Goal: Task Accomplishment & Management: Manage account settings

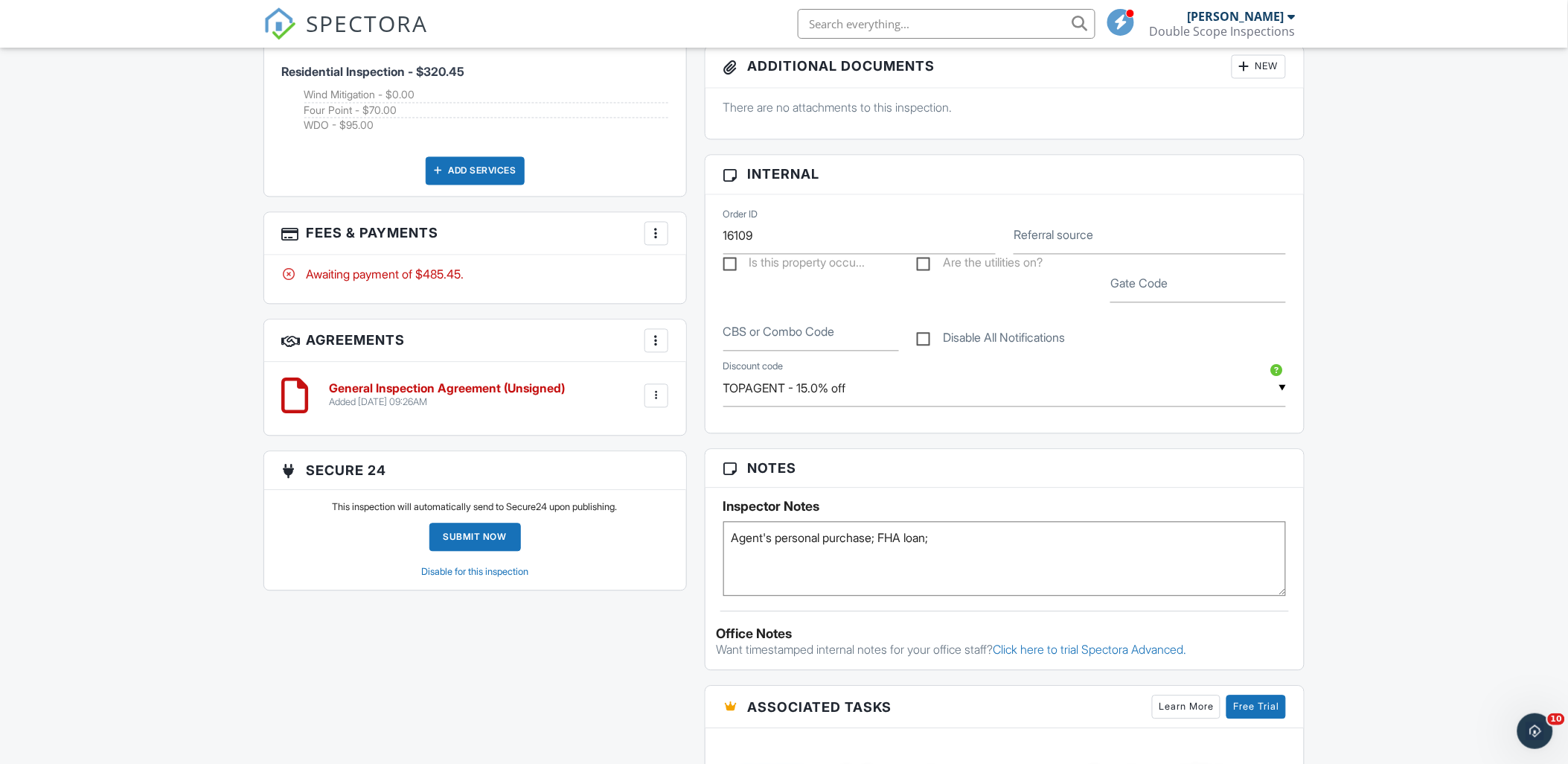
scroll to position [992, 0]
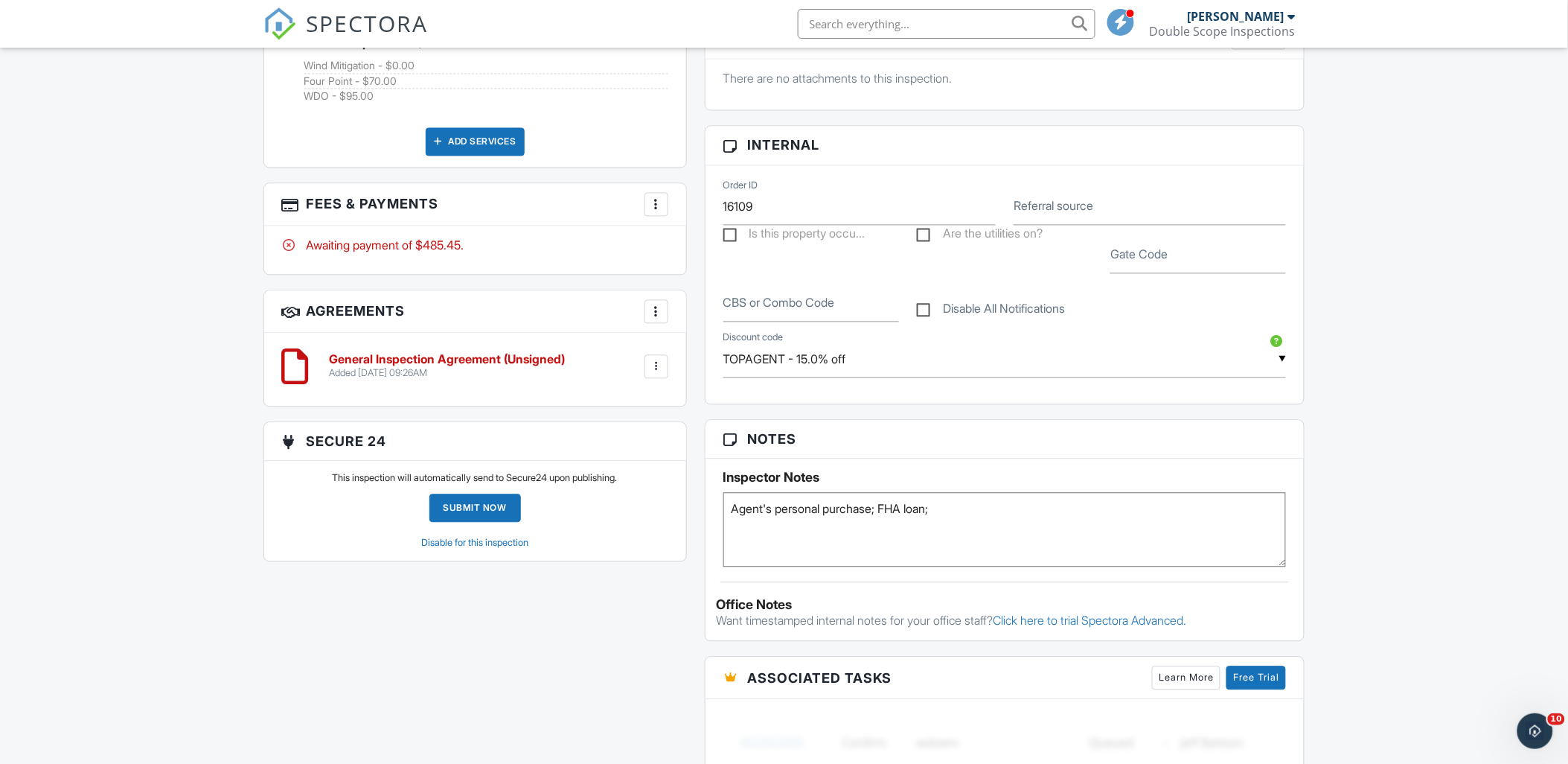
click at [1018, 535] on textarea "Agent's personal purchase; FHA loan;" at bounding box center [1005, 530] width 564 height 75
paste textarea "BL19-04613"
type textarea "Agent's personal purchase; FHA loan; Roof BL19-04613 7.3.19 (attached to wm)"
click at [1413, 462] on div "Dashboard Calendar Inspections New Inspection Unconfirmed Contacts Settings Tea…" at bounding box center [784, 313] width 1568 height 2516
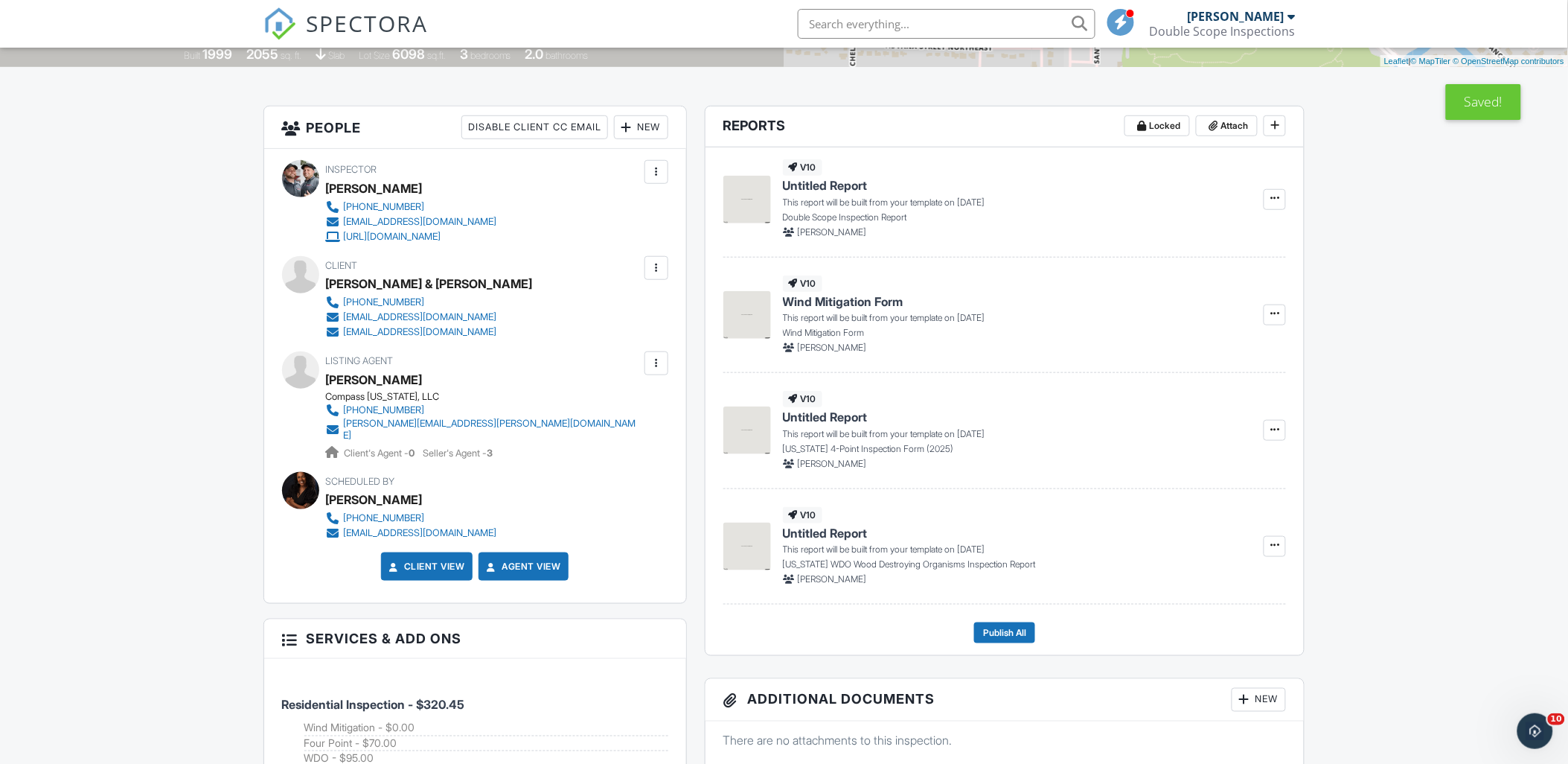
scroll to position [248, 0]
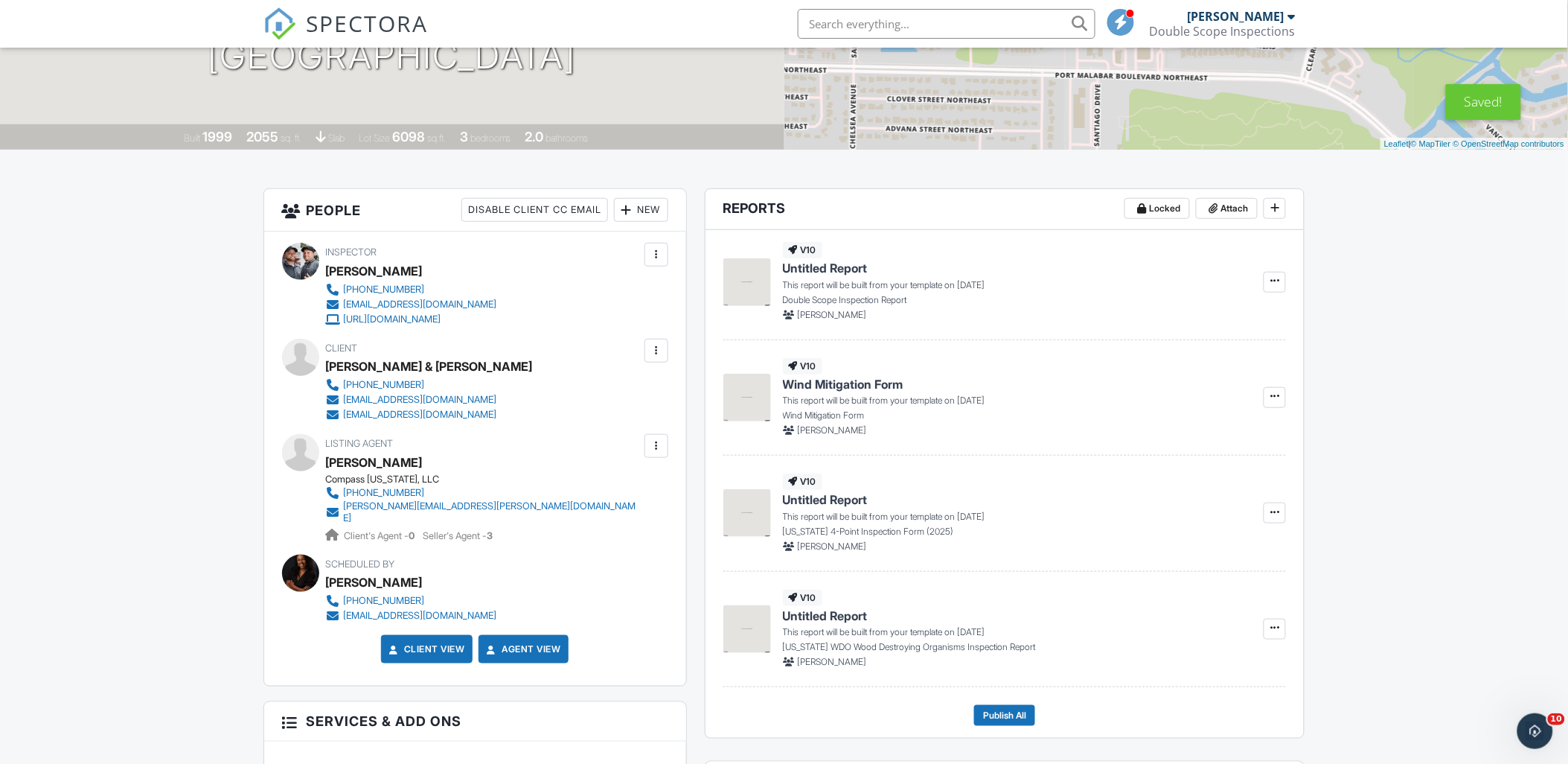
click at [1259, 399] on div at bounding box center [1272, 397] width 28 height 79
click at [1276, 397] on icon at bounding box center [1275, 395] width 9 height 10
click at [1258, 434] on input "Build Now" at bounding box center [1201, 437] width 152 height 34
click at [1229, 284] on span "Edit" at bounding box center [1228, 282] width 16 height 15
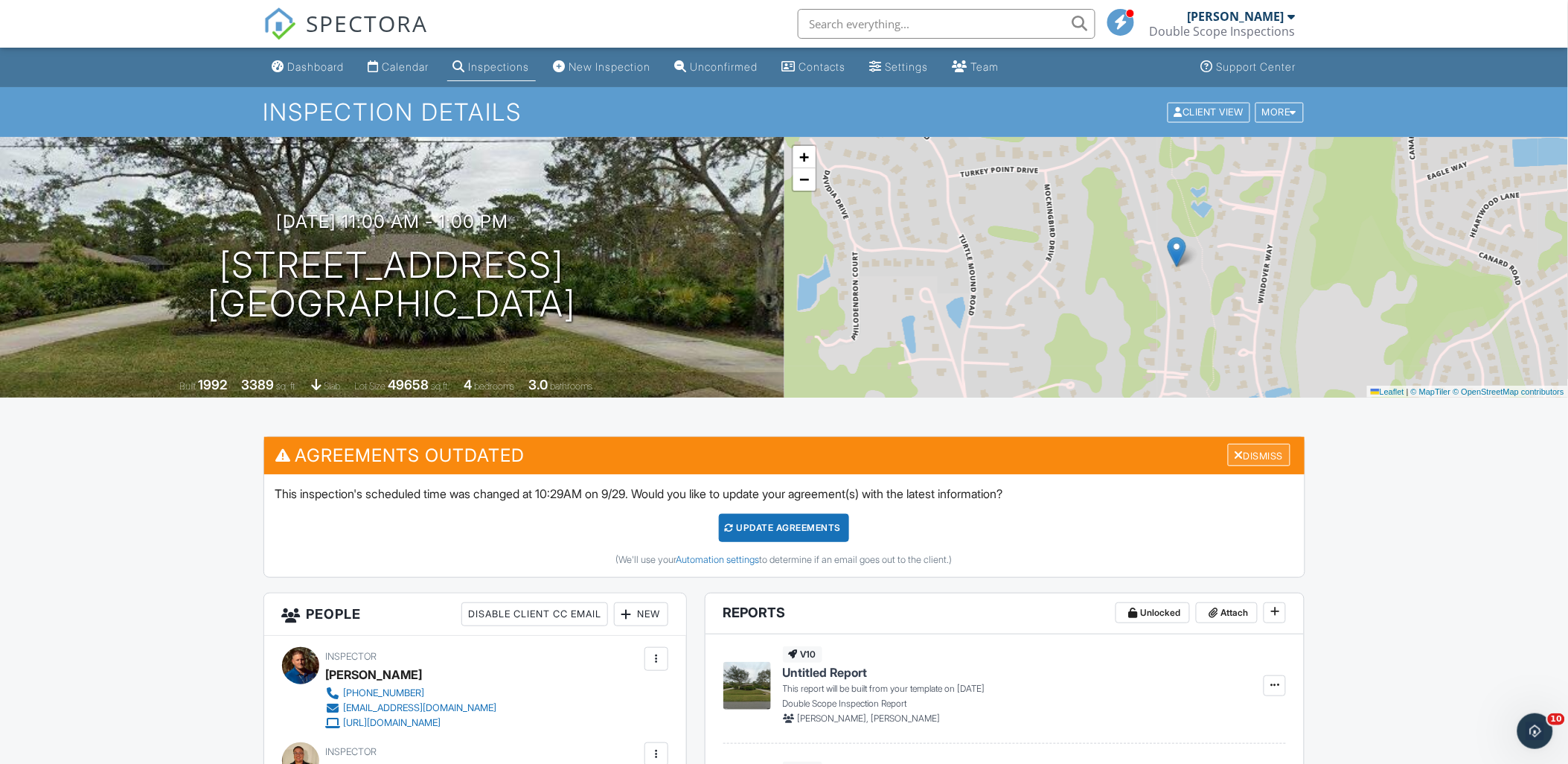
click at [1237, 451] on div at bounding box center [1239, 454] width 9 height 12
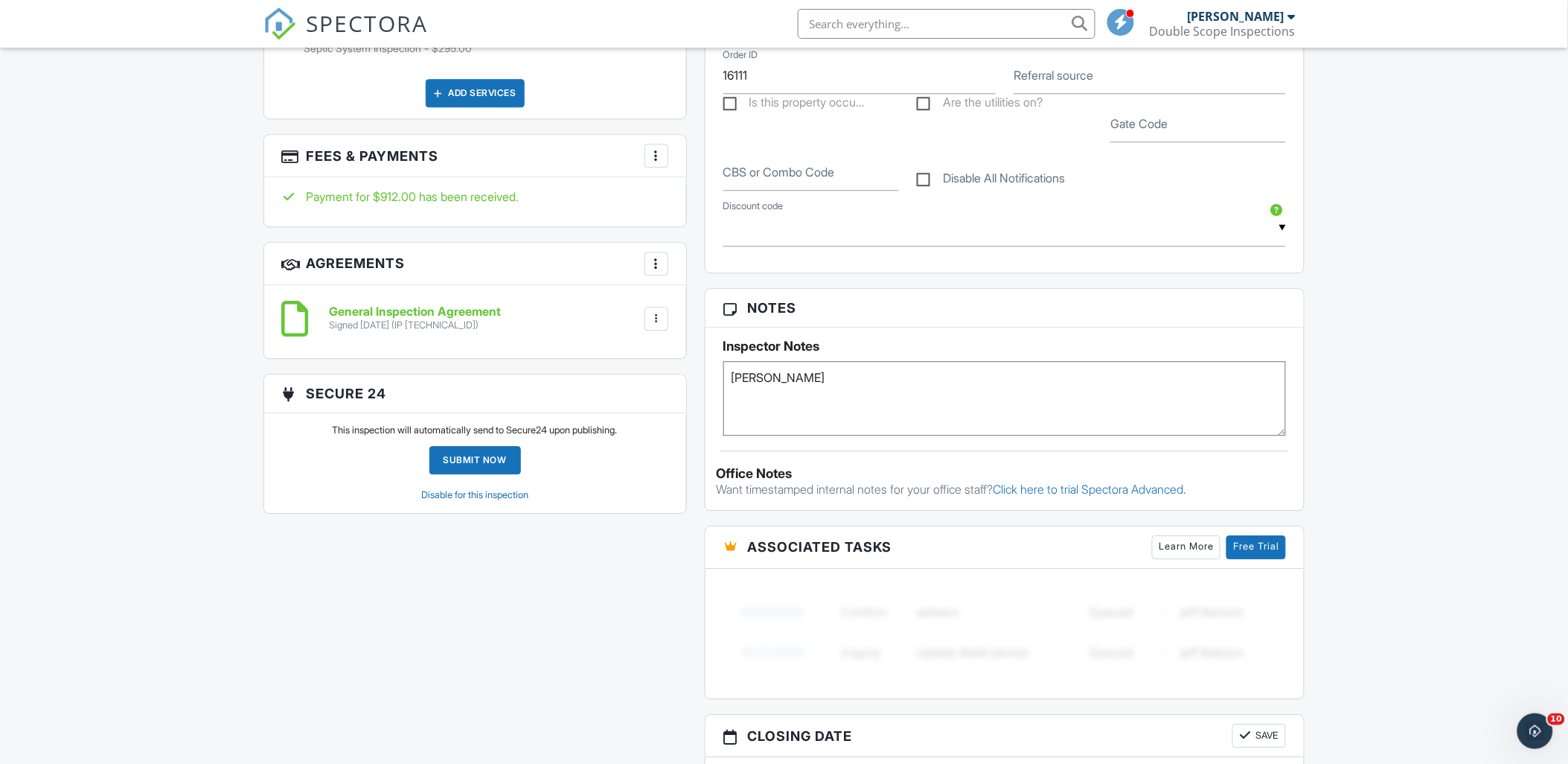
scroll to position [1241, 0]
click at [916, 392] on textarea "[PERSON_NAME]" at bounding box center [1005, 398] width 564 height 75
click at [731, 379] on textarea "[PERSON_NAME]" at bounding box center [1005, 398] width 564 height 75
click at [262, 627] on div "All emails and texts are disabled for this inspection! All emails and texts hav…" at bounding box center [784, 72] width 1060 height 1753
click at [954, 415] on textarea "[PERSON_NAME]" at bounding box center [1005, 398] width 564 height 75
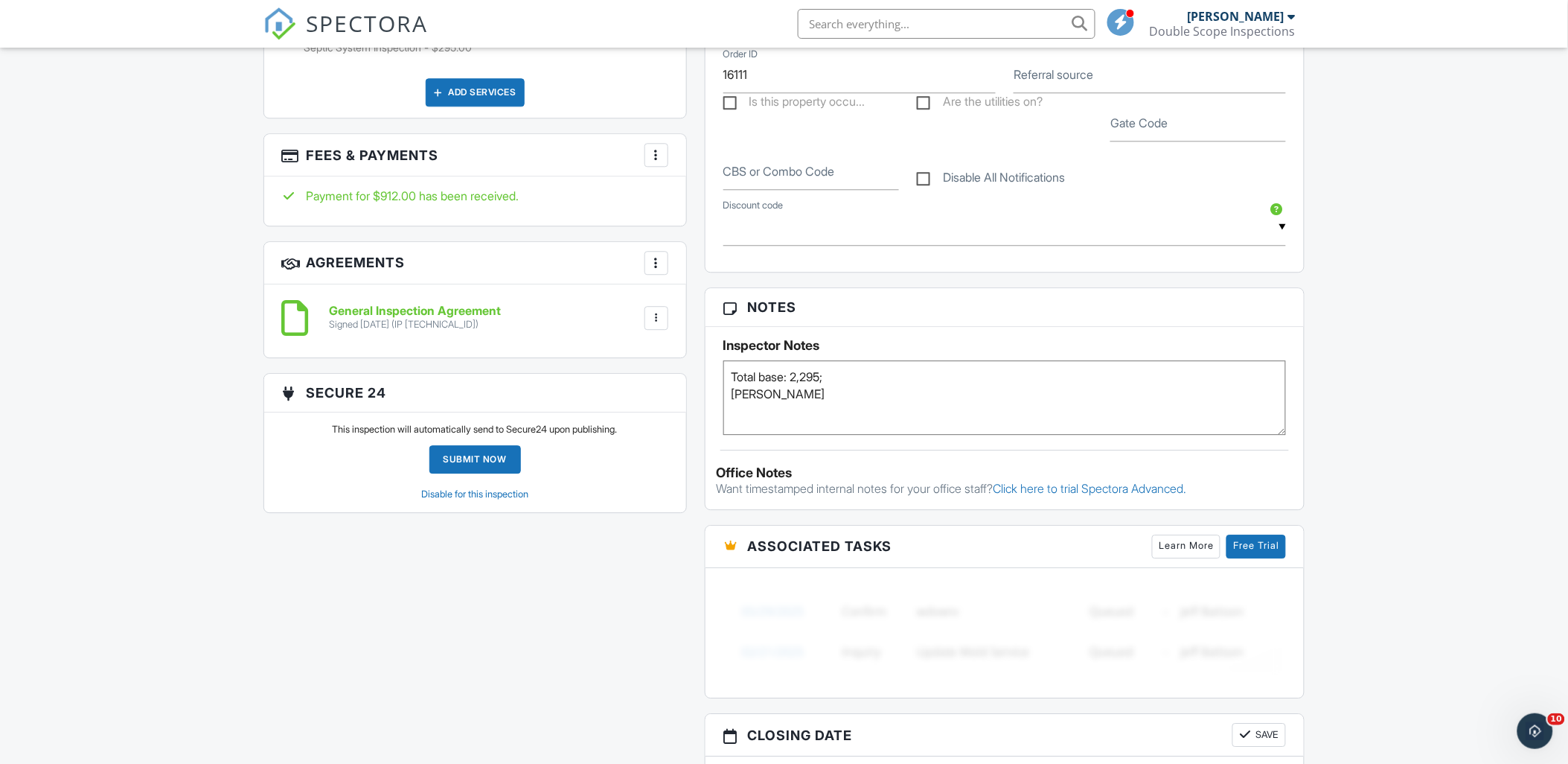
click at [949, 393] on textarea "[PERSON_NAME]" at bounding box center [1005, 398] width 564 height 75
click at [943, 369] on textarea "[PERSON_NAME]" at bounding box center [1005, 398] width 564 height 75
paste textarea "18BC10988"
type textarea "Total base: 2,295; Roof 18BC10988 [DATE] (attached to wm) [PERSON_NAME]"
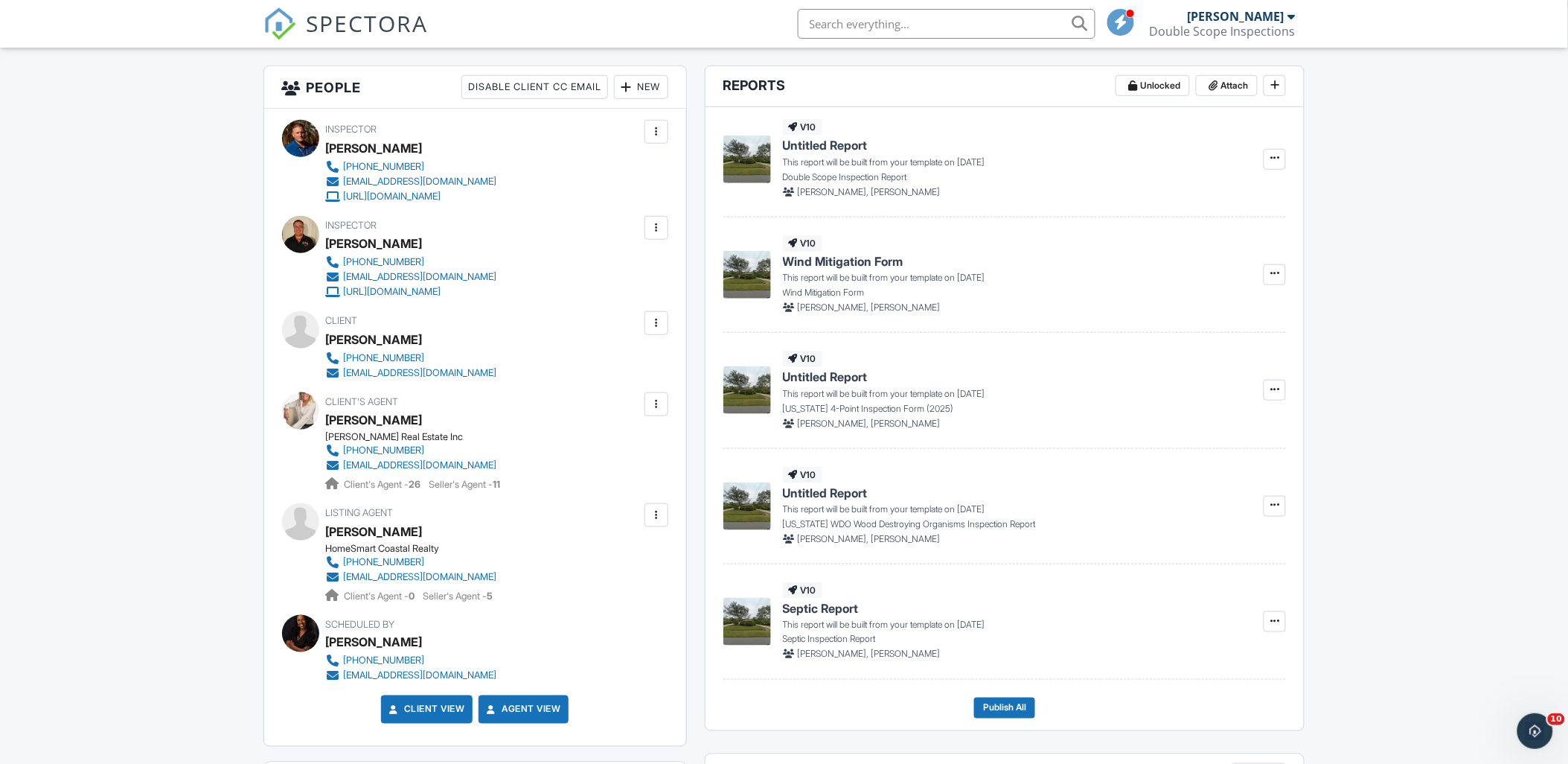
scroll to position [331, 0]
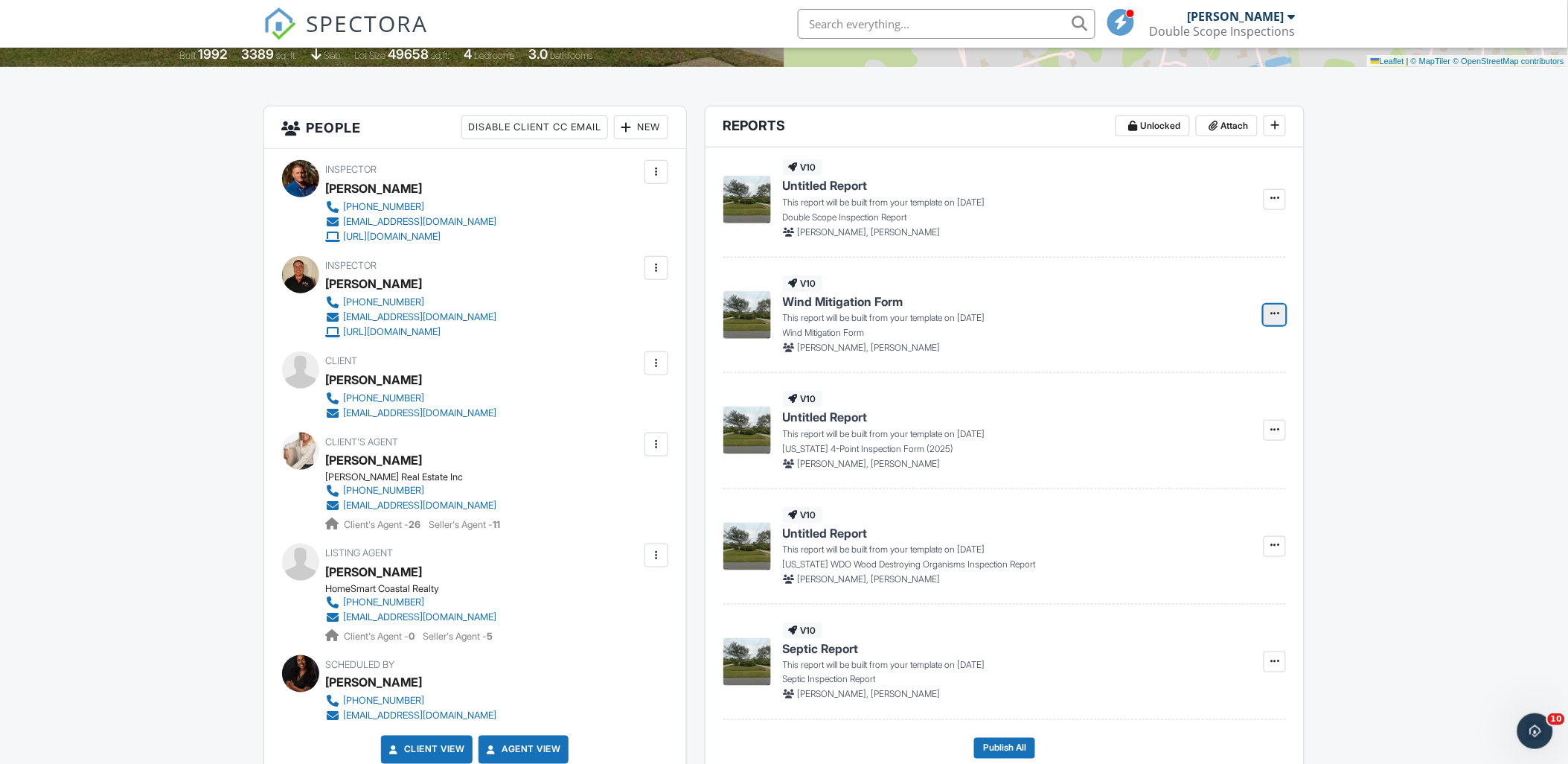
click at [1277, 313] on icon at bounding box center [1275, 313] width 9 height 10
click at [1228, 354] on input "Build Now" at bounding box center [1201, 355] width 152 height 34
click at [1237, 207] on link "Edit" at bounding box center [1228, 199] width 60 height 21
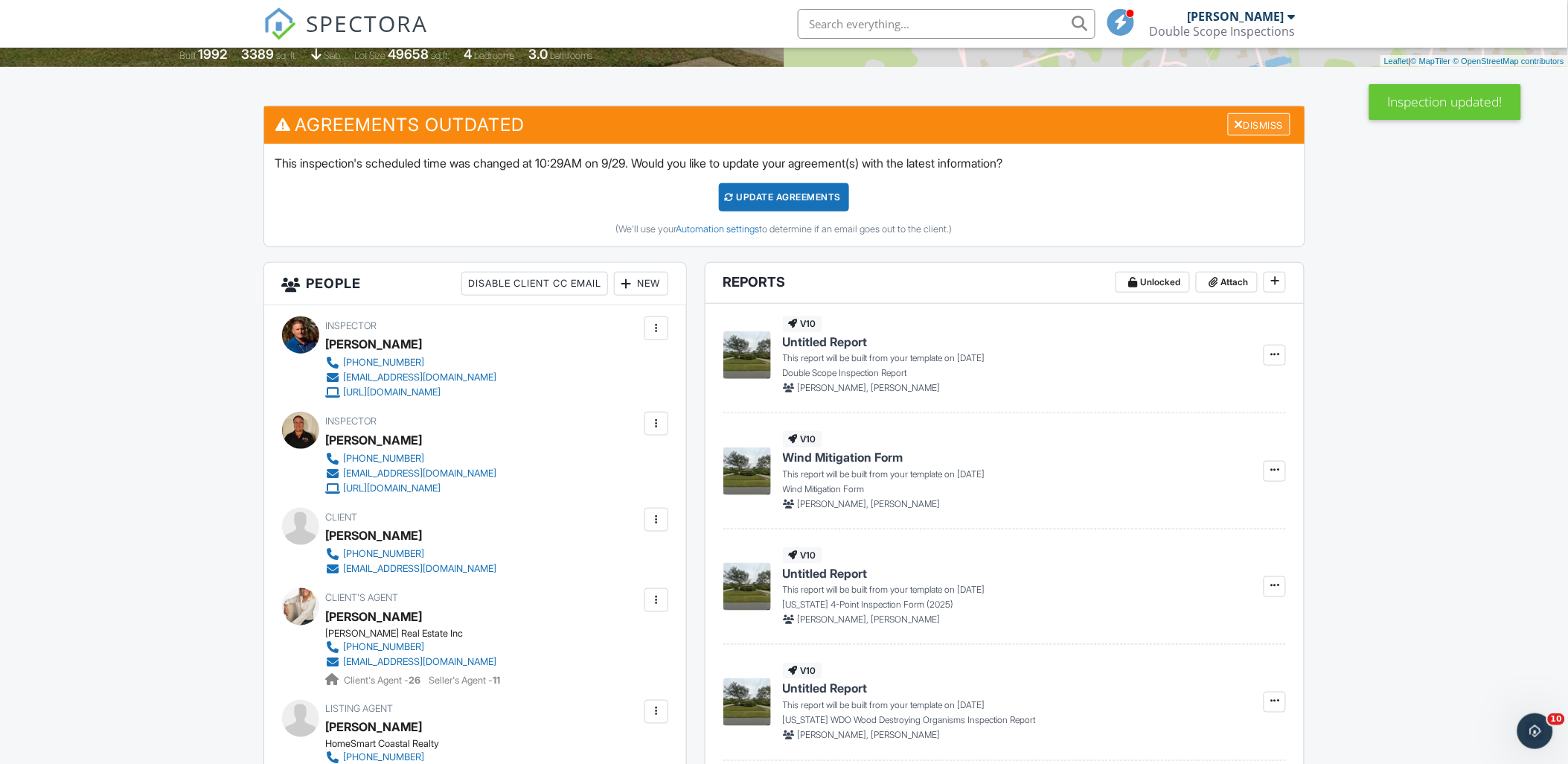
click at [1238, 122] on div at bounding box center [1239, 124] width 9 height 12
